Goal: Transaction & Acquisition: Purchase product/service

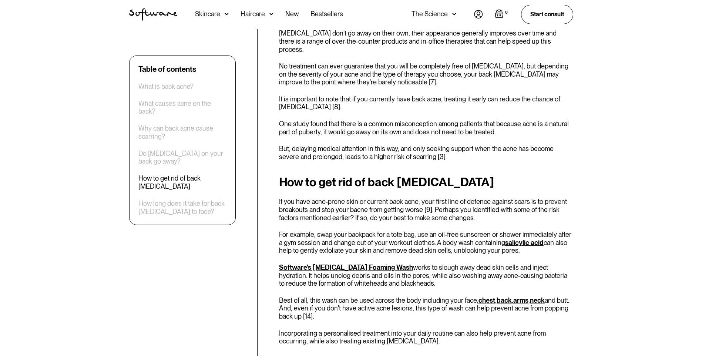
scroll to position [889, 0]
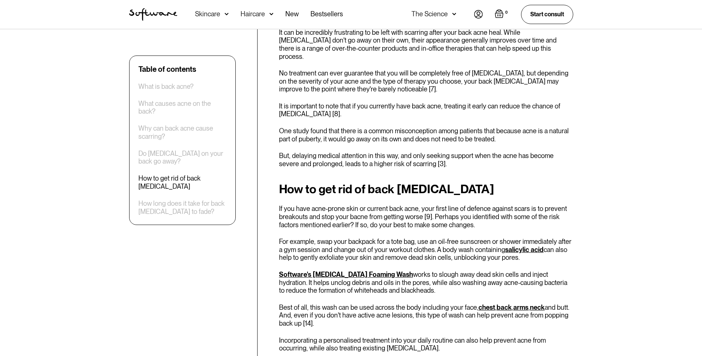
click at [316, 271] on link "Software's [MEDICAL_DATA] Foaming Wash" at bounding box center [346, 275] width 134 height 8
